Goal: Information Seeking & Learning: Compare options

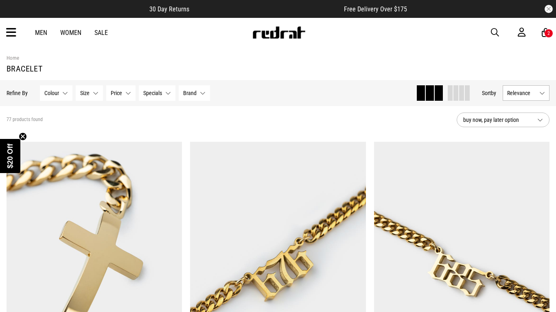
click at [23, 134] on circle "Close teaser" at bounding box center [23, 137] width 8 height 8
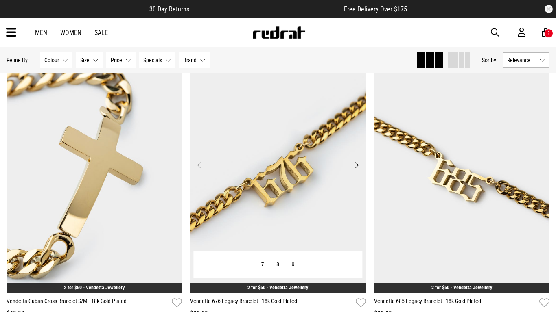
scroll to position [101, 0]
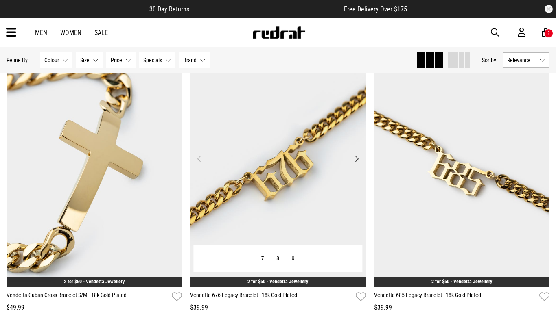
click at [352, 157] on button "Next" at bounding box center [356, 159] width 10 height 10
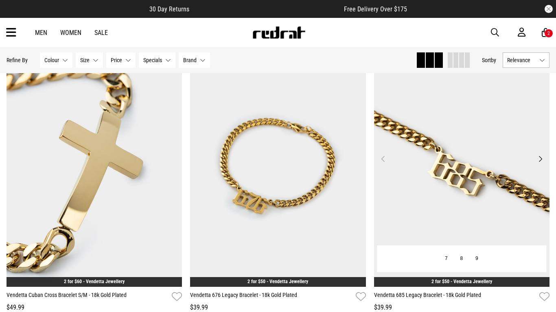
click at [543, 160] on button "Next" at bounding box center [540, 159] width 10 height 10
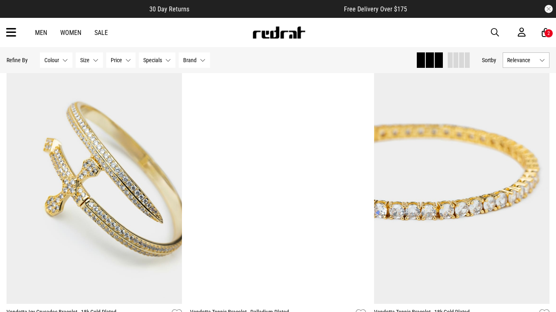
scroll to position [389, 0]
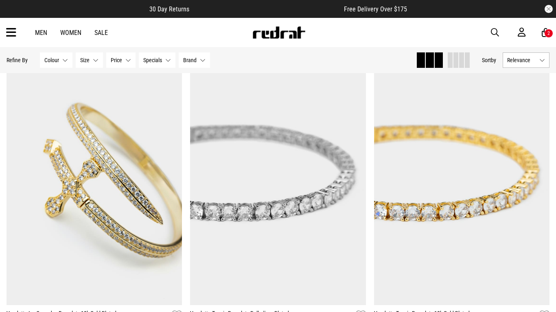
click at [548, 34] on div "2" at bounding box center [548, 34] width 2 height 6
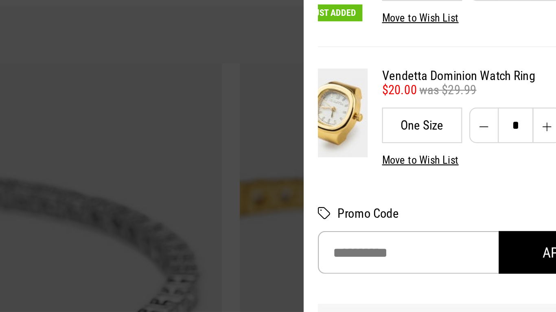
scroll to position [26, 0]
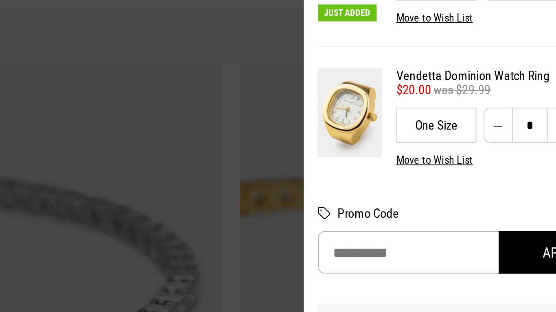
click at [368, 90] on div at bounding box center [278, 156] width 556 height 312
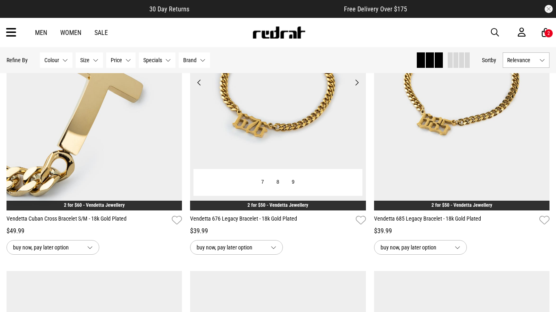
scroll to position [0, 0]
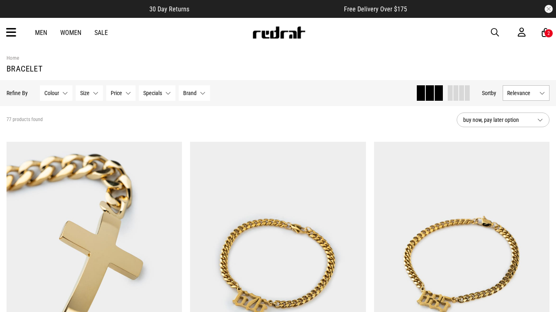
click at [548, 34] on div "2" at bounding box center [548, 34] width 2 height 6
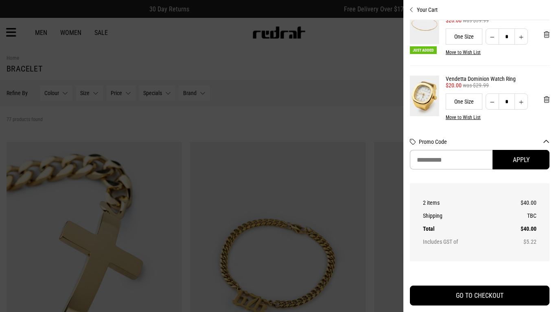
click at [435, 91] on img at bounding box center [424, 96] width 29 height 40
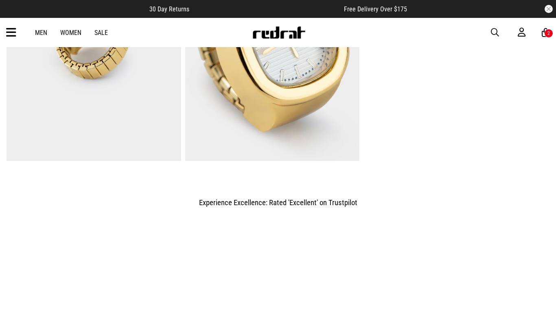
scroll to position [645, 0]
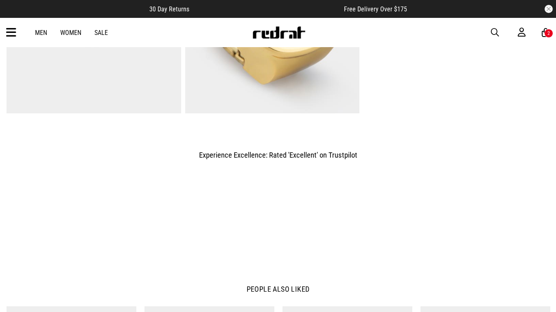
click at [387, 158] on div "Experience Excellence: Rated 'Excellent' on Trustpilot" at bounding box center [277, 192] width 407 height 148
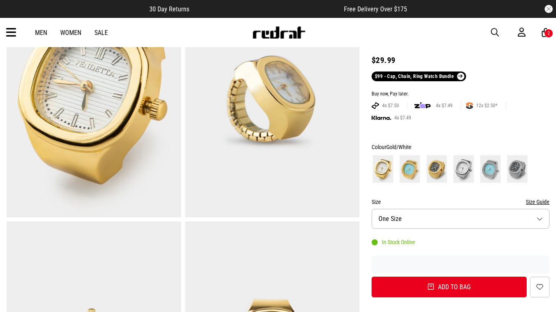
scroll to position [0, 0]
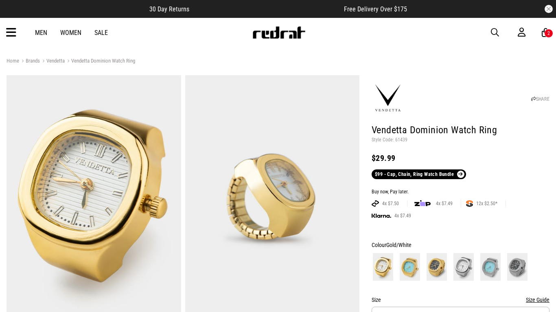
click at [36, 30] on link "Men" at bounding box center [41, 33] width 12 height 8
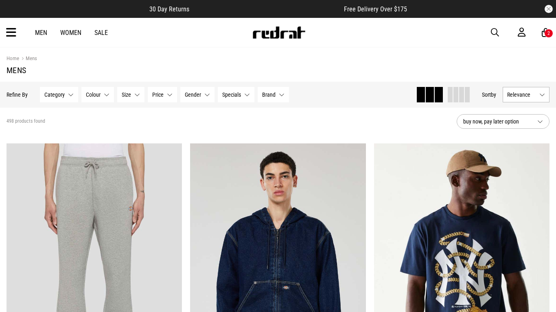
click at [64, 70] on h1 "Mens" at bounding box center [278, 70] width 543 height 10
click at [64, 91] on button "Category None selected" at bounding box center [59, 94] width 38 height 15
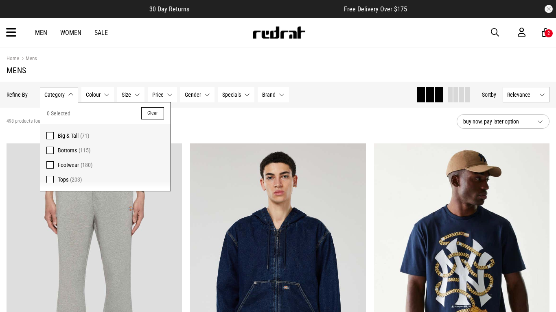
click at [51, 137] on span at bounding box center [49, 135] width 7 height 7
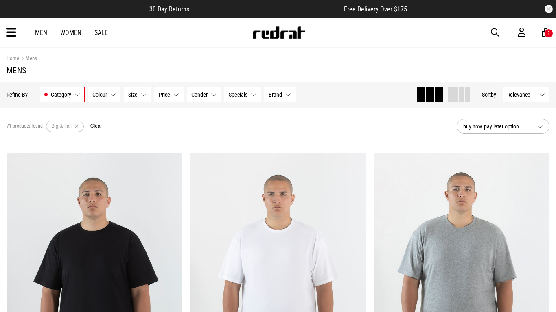
click at [73, 99] on button "Category Big & Tall" at bounding box center [62, 94] width 45 height 15
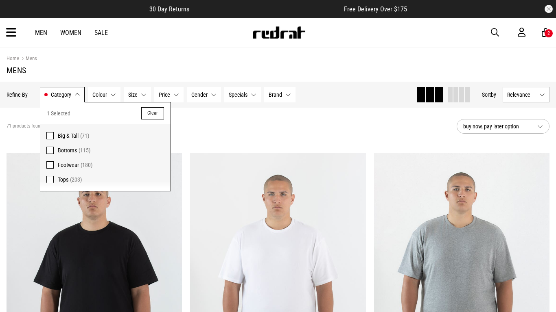
click at [48, 135] on span at bounding box center [49, 135] width 7 height 7
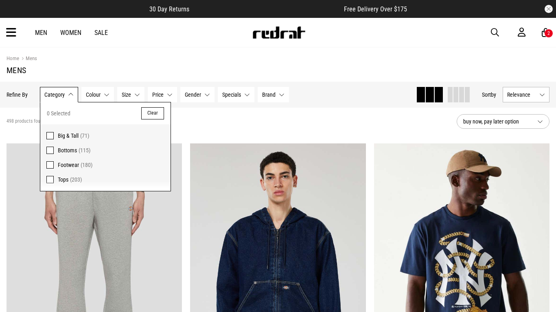
click at [49, 164] on span at bounding box center [49, 164] width 7 height 7
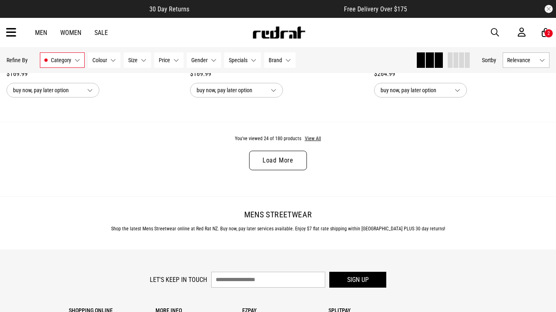
scroll to position [2497, 0]
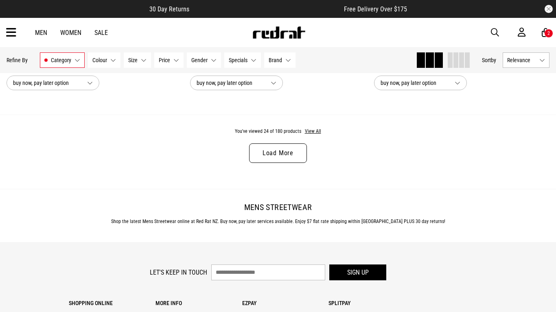
click at [301, 154] on link "Load More" at bounding box center [278, 154] width 58 height 20
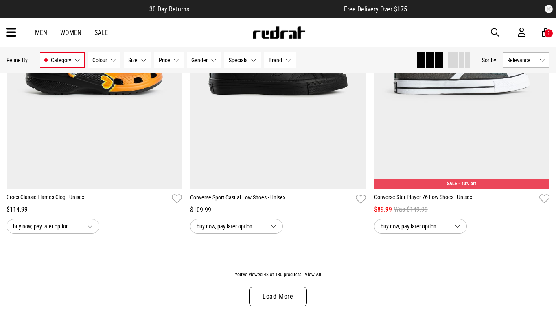
scroll to position [4832, 0]
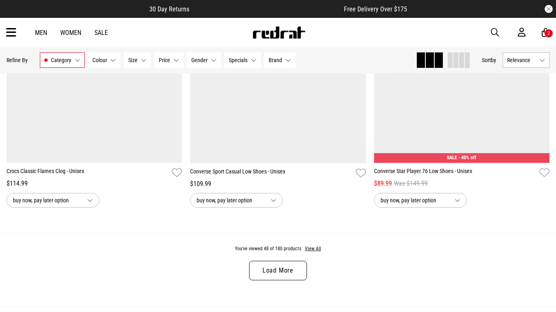
click at [286, 268] on link "Load More" at bounding box center [278, 271] width 58 height 20
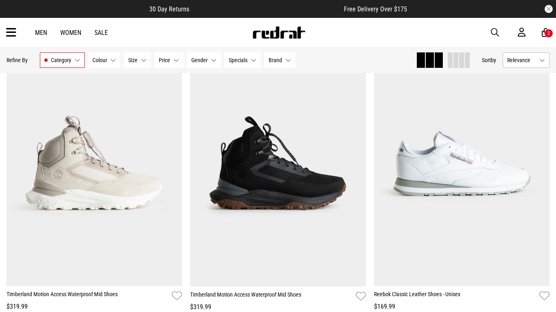
scroll to position [5330, 0]
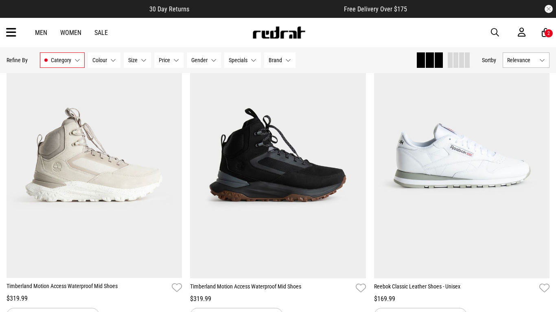
click at [550, 30] on div "2" at bounding box center [548, 33] width 9 height 9
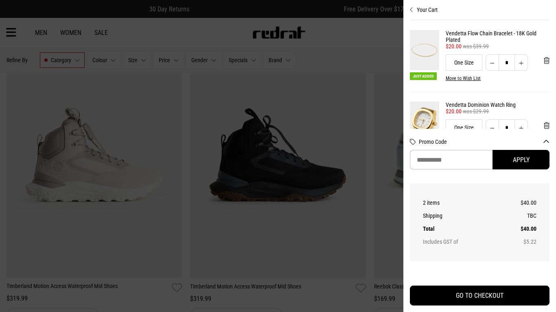
click at [399, 22] on div at bounding box center [278, 156] width 556 height 312
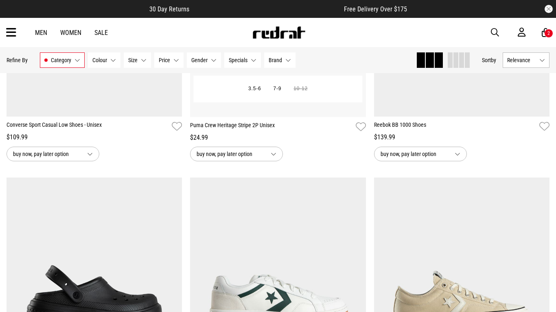
scroll to position [6936, 0]
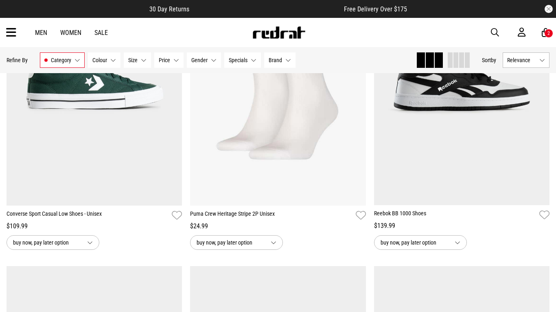
click at [73, 60] on button "Category Footwear" at bounding box center [62, 59] width 45 height 15
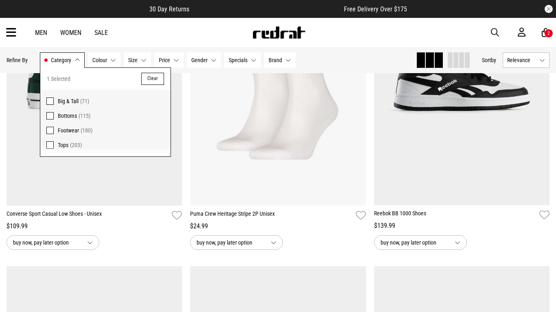
click at [48, 130] on span at bounding box center [49, 130] width 7 height 7
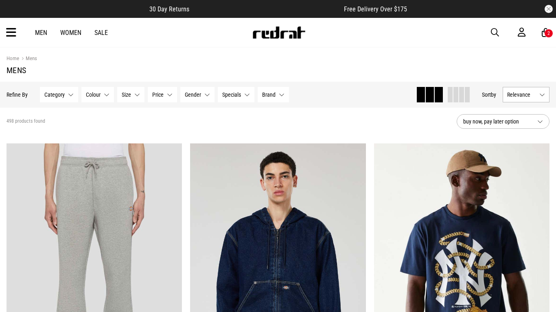
click at [263, 92] on span "Brand" at bounding box center [268, 95] width 13 height 7
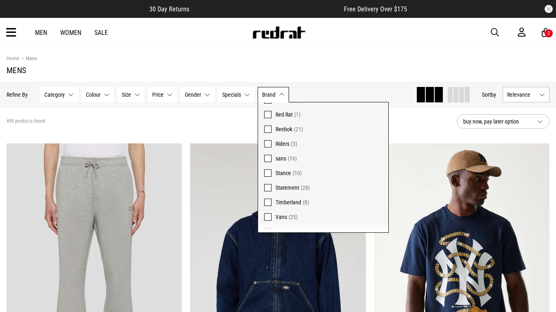
scroll to position [296, 0]
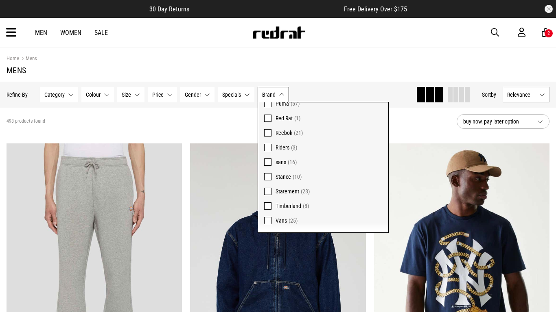
click at [268, 193] on span at bounding box center [267, 191] width 7 height 7
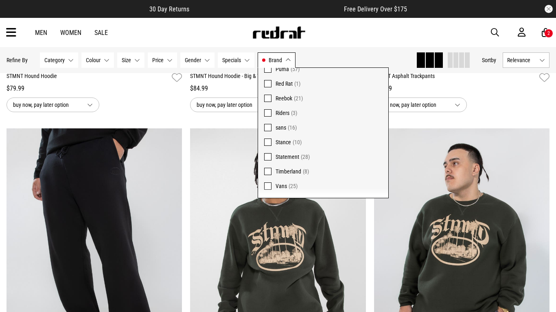
scroll to position [341, 0]
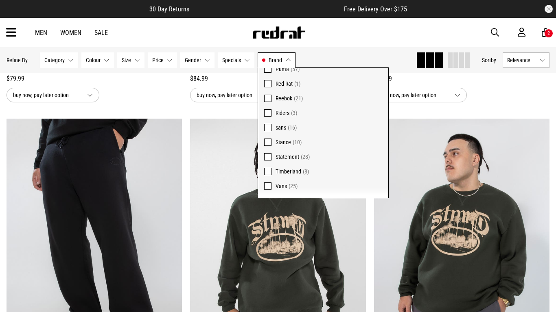
click at [266, 157] on span at bounding box center [267, 156] width 7 height 7
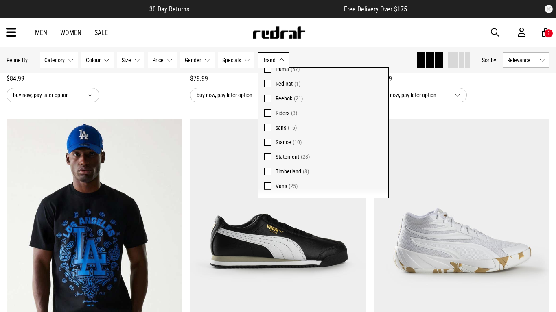
scroll to position [284, 0]
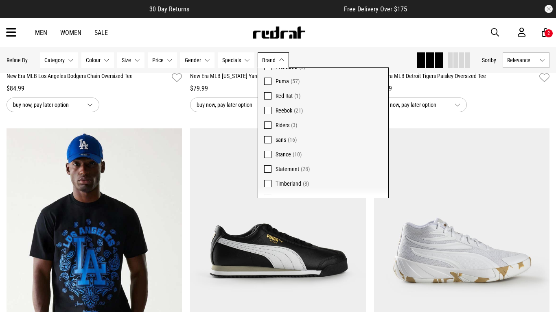
click at [266, 157] on span at bounding box center [267, 154] width 7 height 7
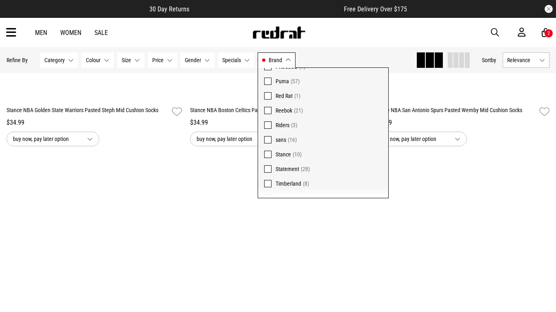
scroll to position [919, 0]
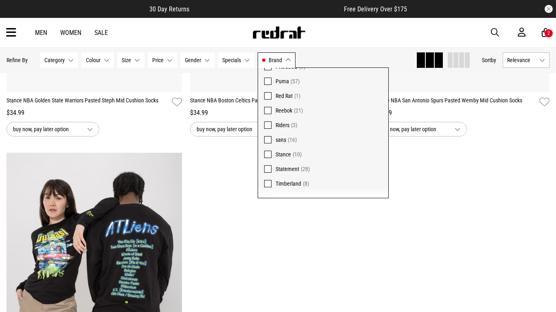
click at [268, 153] on span at bounding box center [267, 154] width 7 height 7
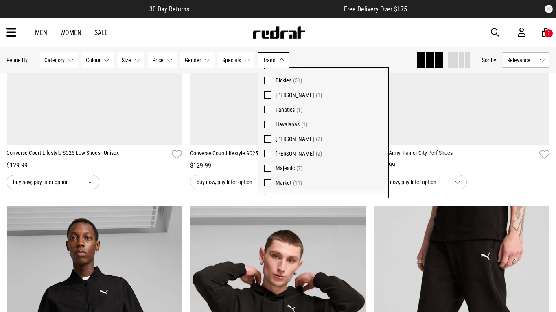
scroll to position [96, 0]
click at [268, 94] on span at bounding box center [267, 93] width 7 height 7
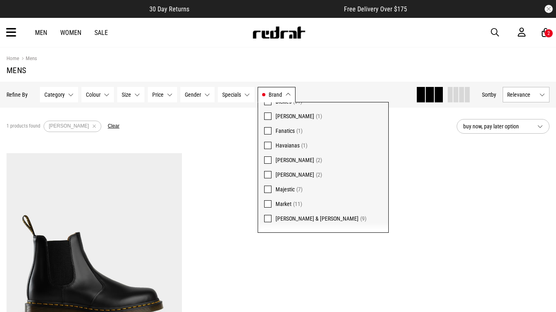
scroll to position [118, 0]
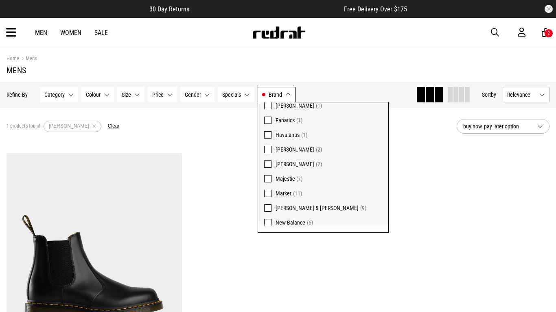
click at [266, 118] on span at bounding box center [267, 120] width 7 height 7
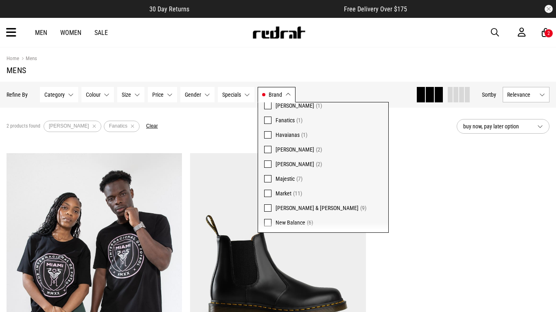
click at [266, 118] on span at bounding box center [267, 120] width 7 height 7
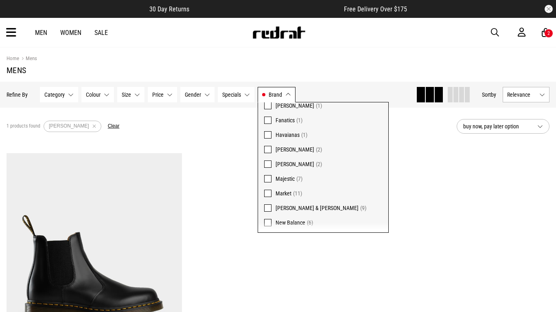
click at [266, 107] on span at bounding box center [267, 105] width 7 height 7
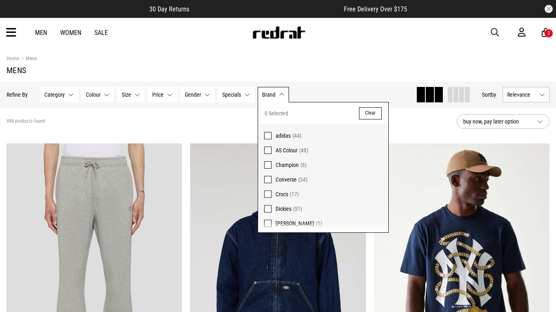
click at [218, 122] on div "498 products found" at bounding box center [228, 121] width 443 height 7
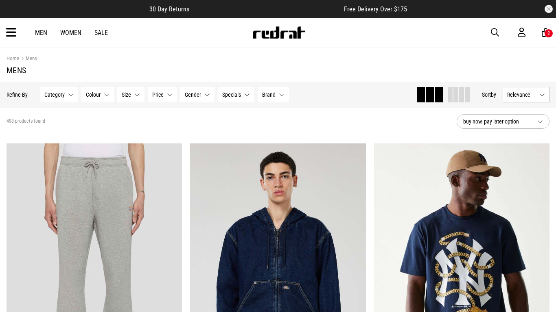
click at [546, 34] on div "2" at bounding box center [548, 33] width 9 height 9
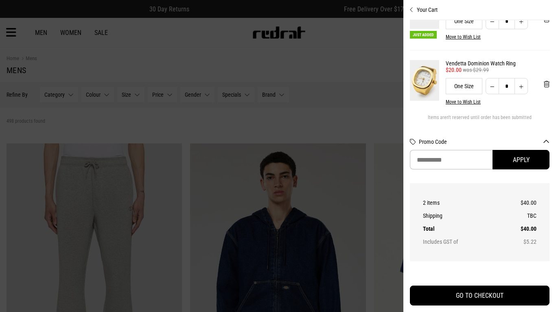
scroll to position [44, 0]
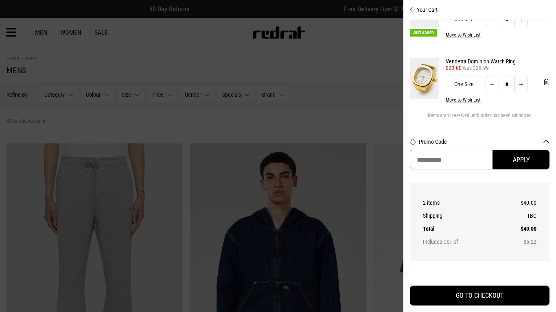
click at [350, 49] on div at bounding box center [278, 156] width 556 height 312
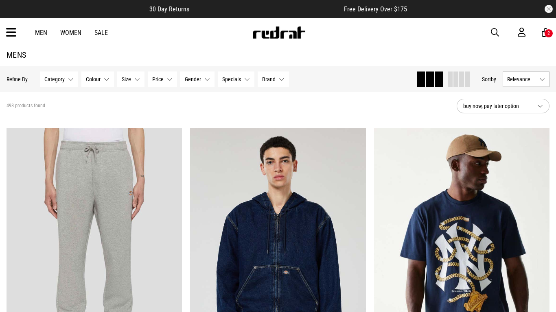
scroll to position [0, 0]
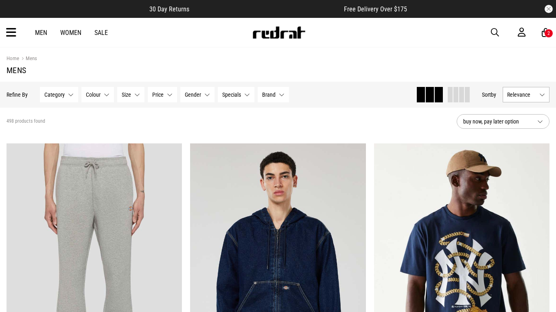
click at [547, 35] on div "2" at bounding box center [548, 34] width 2 height 6
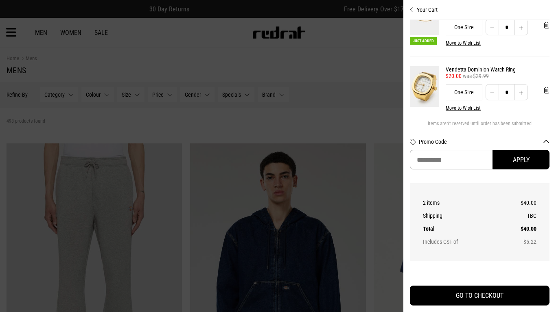
scroll to position [46, 0]
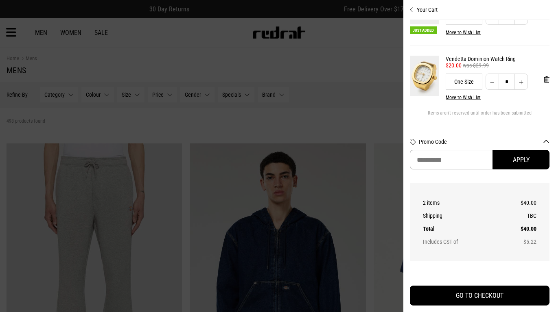
click at [371, 61] on div at bounding box center [278, 156] width 556 height 312
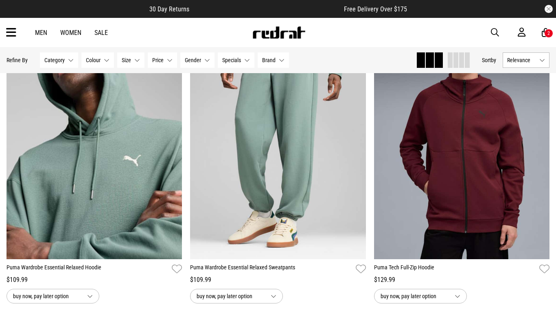
scroll to position [1683, 0]
